Goal: Task Accomplishment & Management: Manage account settings

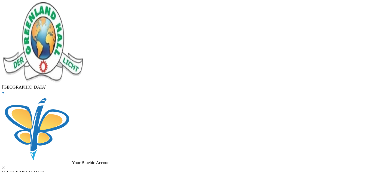
checkbox input "true"
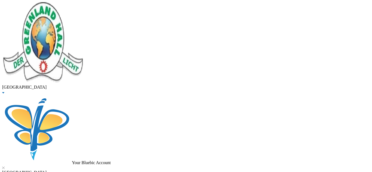
checkbox input "true"
checkbox input "false"
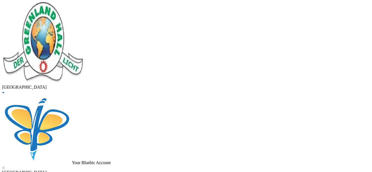
checkbox input "false"
checkbox input "true"
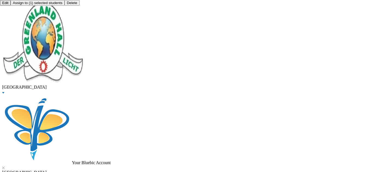
click at [64, 6] on button "Assign to ( 1 ) selected students" at bounding box center [38, 3] width 54 height 6
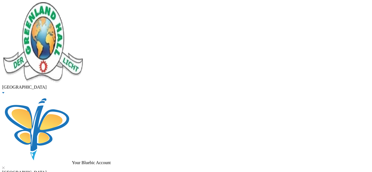
scroll to position [10, 0]
click at [64, 6] on button "Assign to ( 1 ) selected students" at bounding box center [38, 3] width 54 height 6
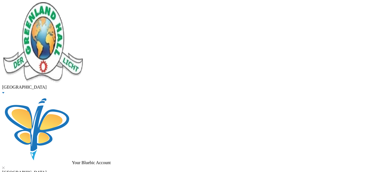
scroll to position [241, 0]
click at [64, 6] on button "Assign to ( 1 ) selected students" at bounding box center [38, 3] width 54 height 6
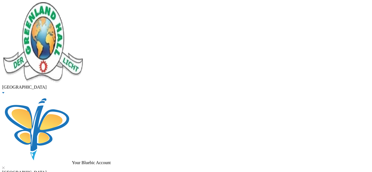
click at [64, 6] on button "Assign to ( 1 ) selected students" at bounding box center [38, 3] width 54 height 6
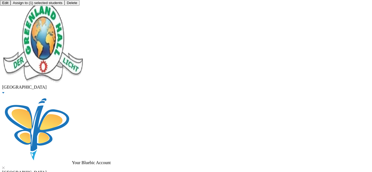
click at [64, 6] on button "Assign to ( 1 ) selected students" at bounding box center [38, 3] width 54 height 6
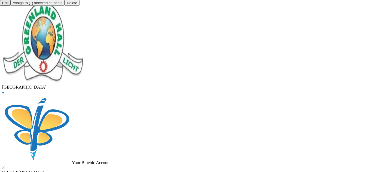
click at [64, 6] on button "Assign to ( 1 ) selected students" at bounding box center [38, 3] width 54 height 6
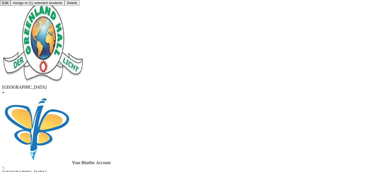
click at [64, 6] on button "Assign to ( 1 ) selected students" at bounding box center [38, 3] width 54 height 6
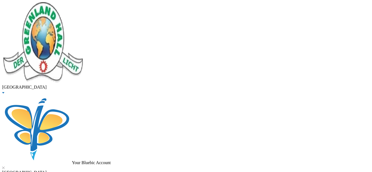
scroll to position [10, 0]
click at [64, 6] on button "Assign to ( 1 ) selected students" at bounding box center [38, 3] width 54 height 6
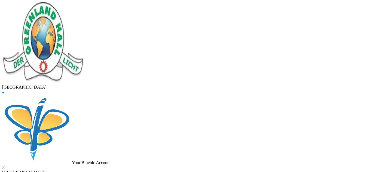
scroll to position [161, 0]
click at [64, 6] on button "Assign to ( 1 ) selected students" at bounding box center [38, 3] width 54 height 6
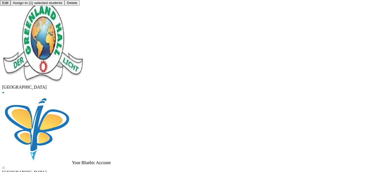
click at [64, 6] on button "Assign to ( 1 ) selected students" at bounding box center [38, 3] width 54 height 6
